Goal: Check status: Check status

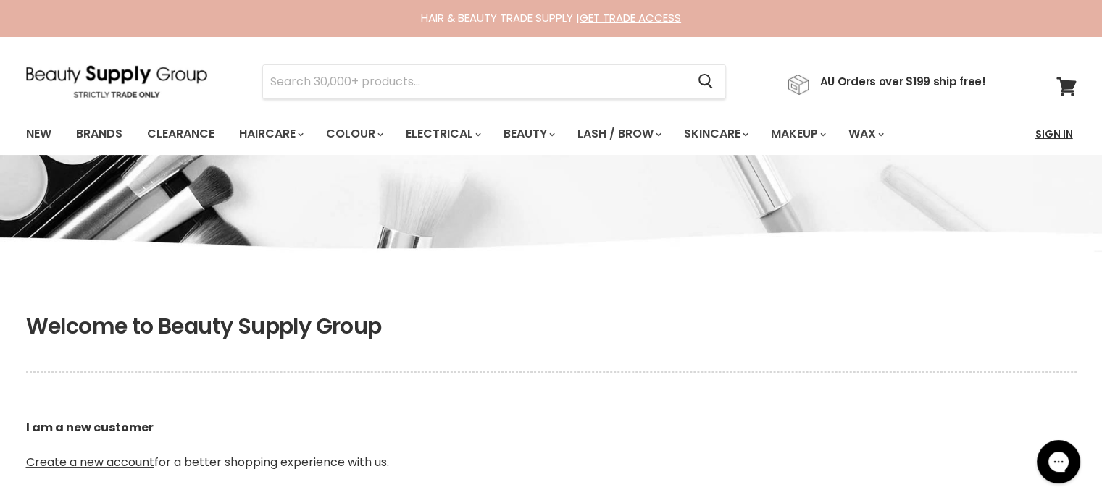
click at [1055, 134] on link "Sign In" at bounding box center [1053, 134] width 55 height 30
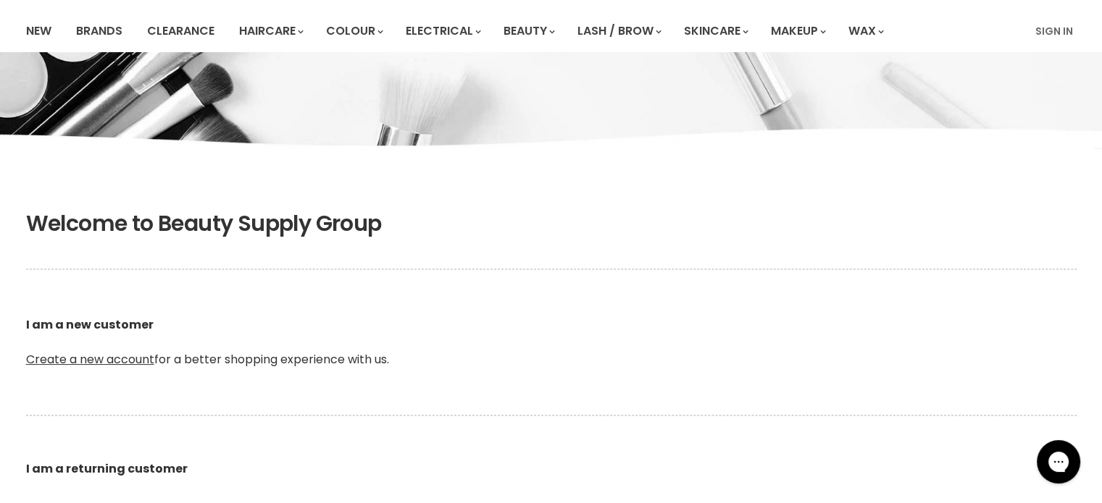
scroll to position [290, 0]
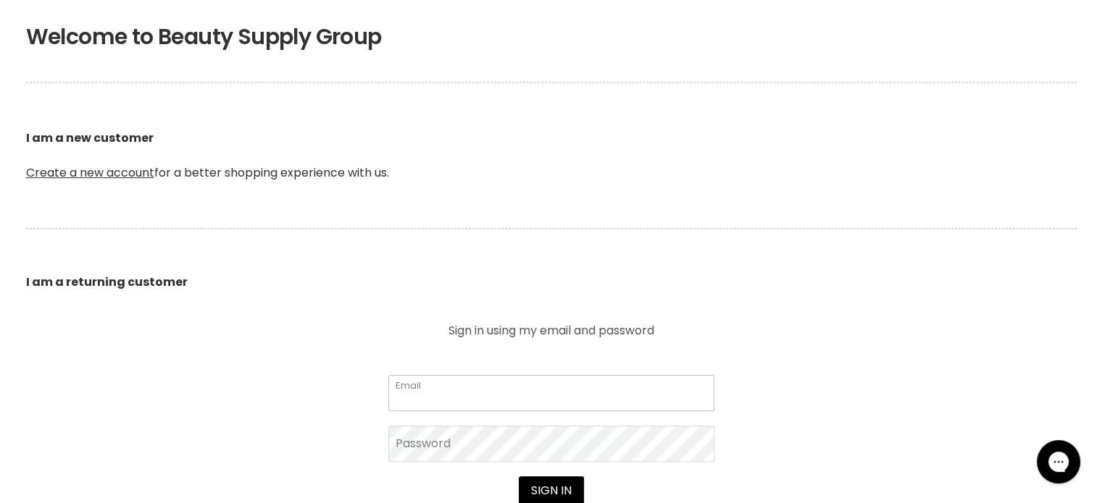
click at [448, 398] on input "Email" at bounding box center [551, 393] width 326 height 36
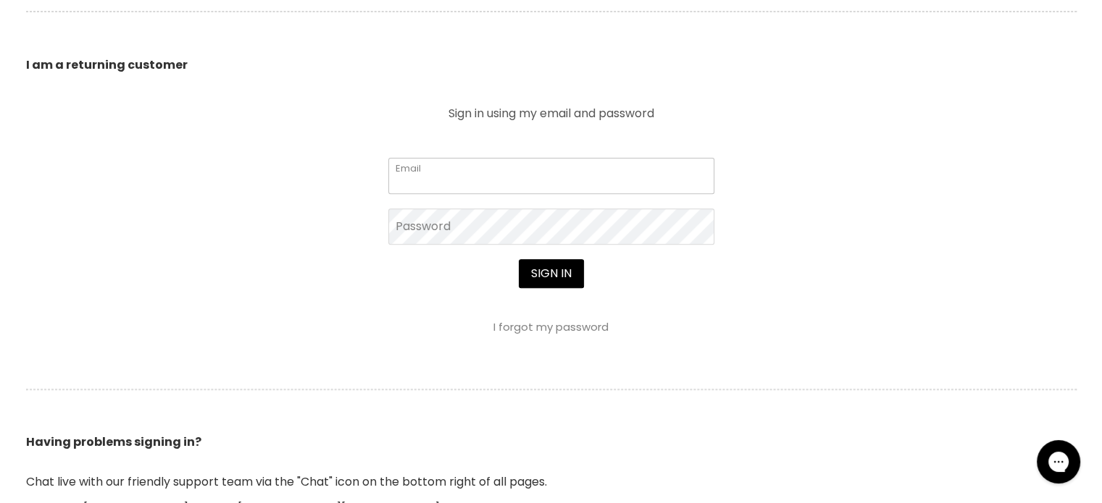
type input "[EMAIL_ADDRESS][DOMAIN_NAME]"
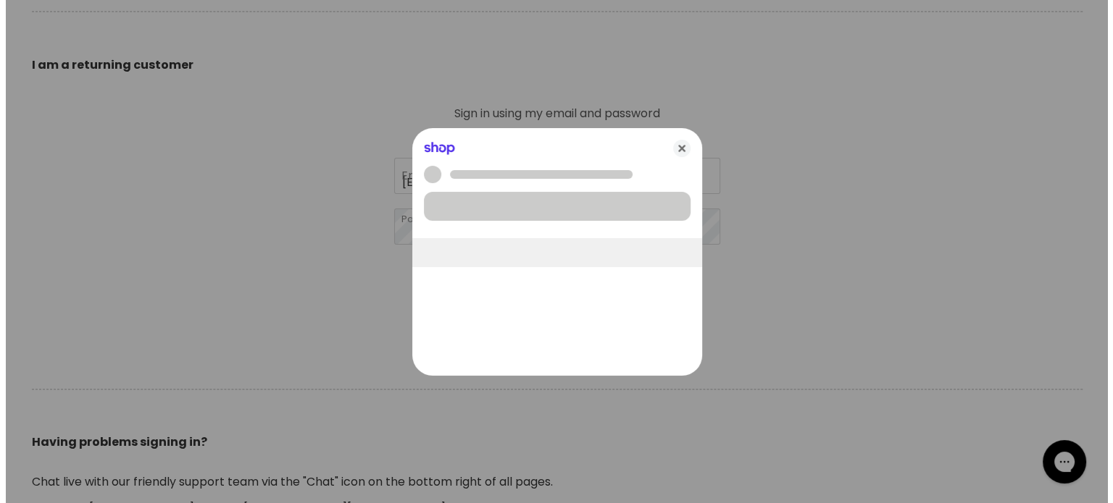
scroll to position [508, 0]
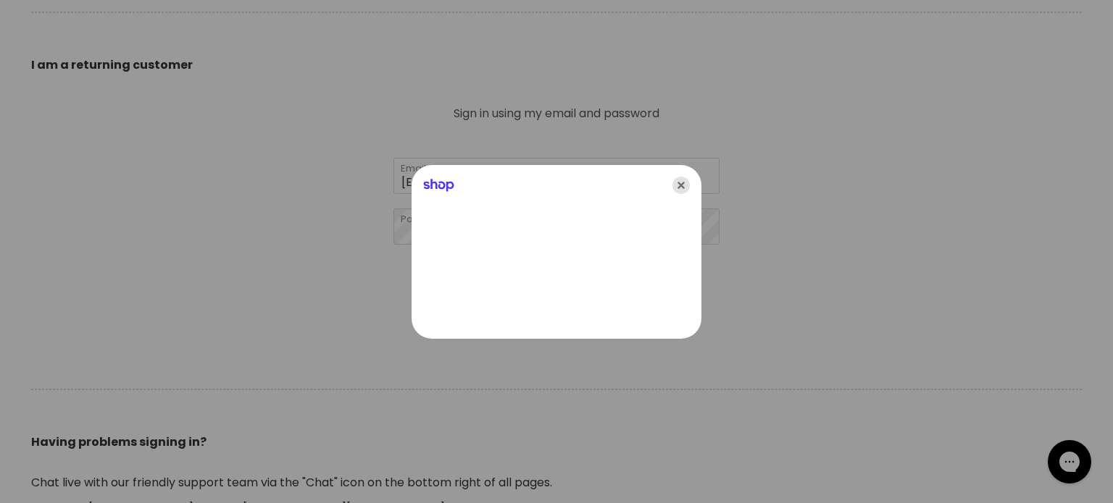
click at [685, 183] on icon "Close" at bounding box center [680, 185] width 17 height 17
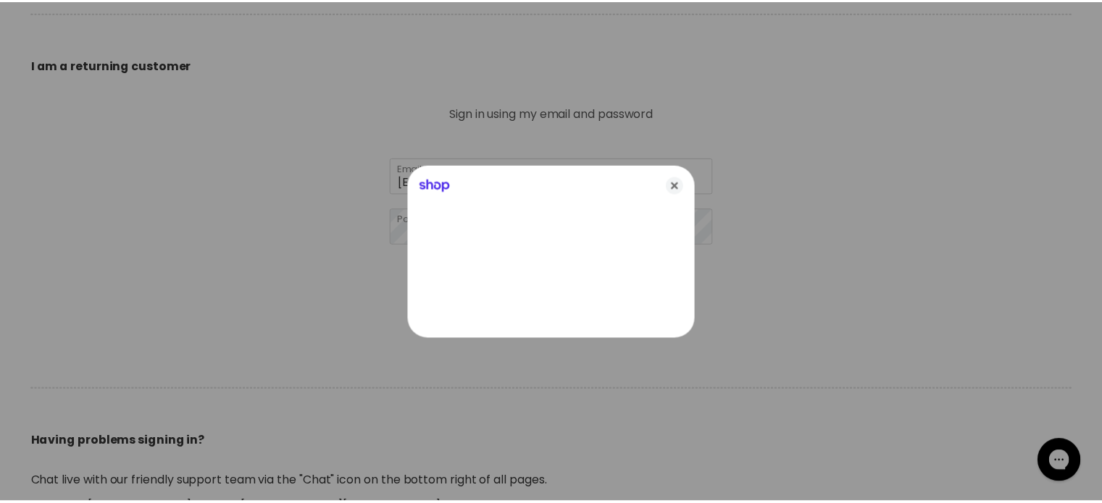
scroll to position [507, 0]
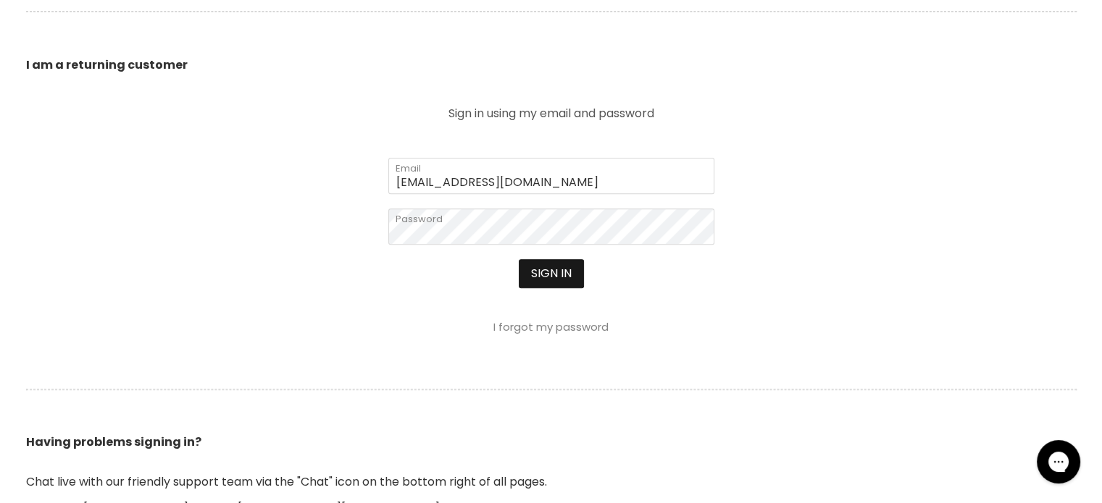
click at [536, 280] on button "Sign in" at bounding box center [551, 273] width 65 height 29
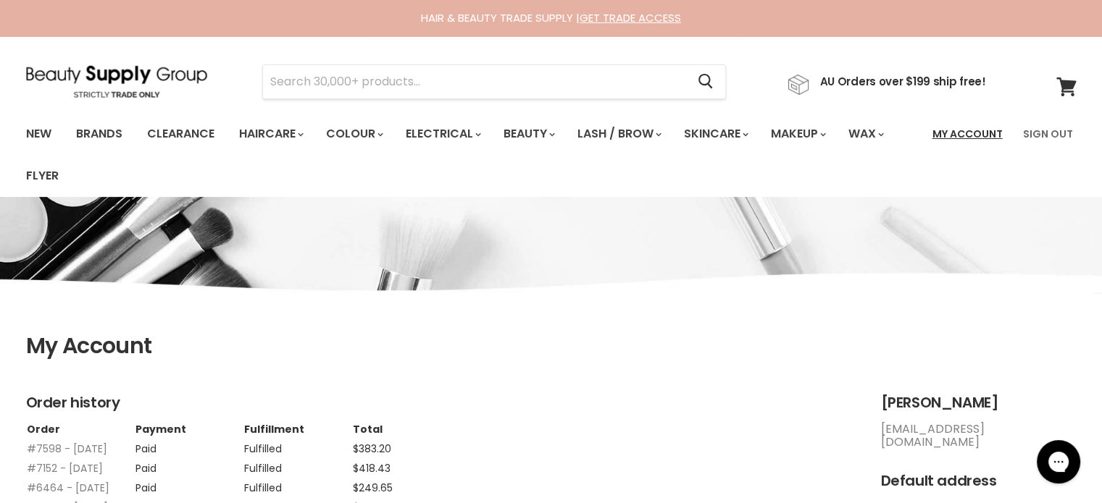
click at [975, 135] on link "My Account" at bounding box center [968, 134] width 88 height 30
click at [975, 130] on link "My Account" at bounding box center [968, 134] width 88 height 30
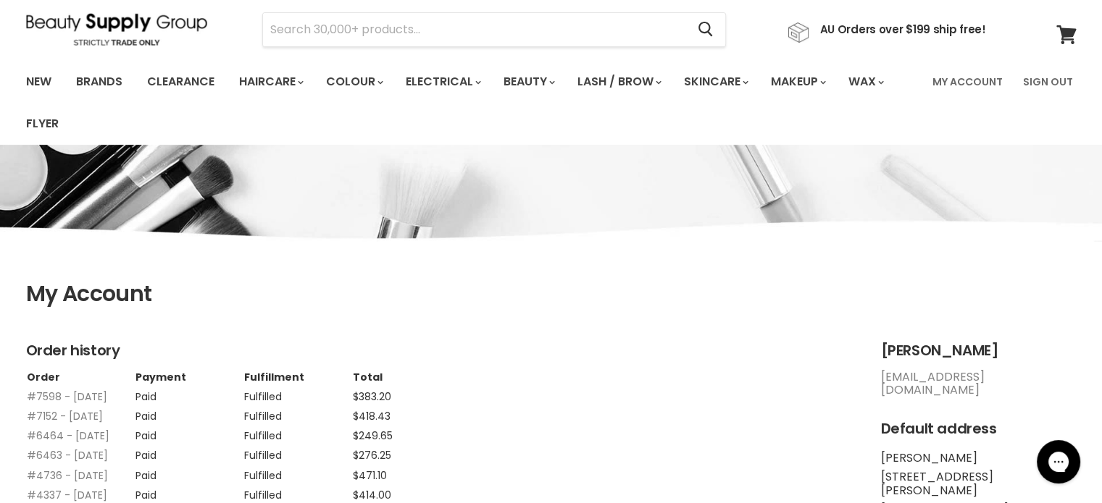
scroll to position [217, 0]
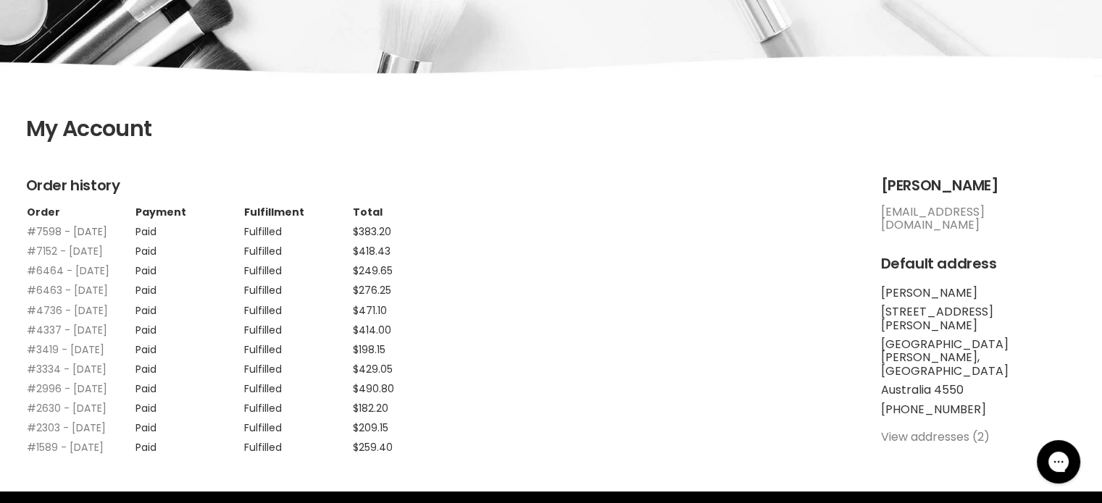
click at [46, 231] on link "#7598 - 17 Aug, 2025" at bounding box center [67, 232] width 80 height 14
